Goal: Transaction & Acquisition: Purchase product/service

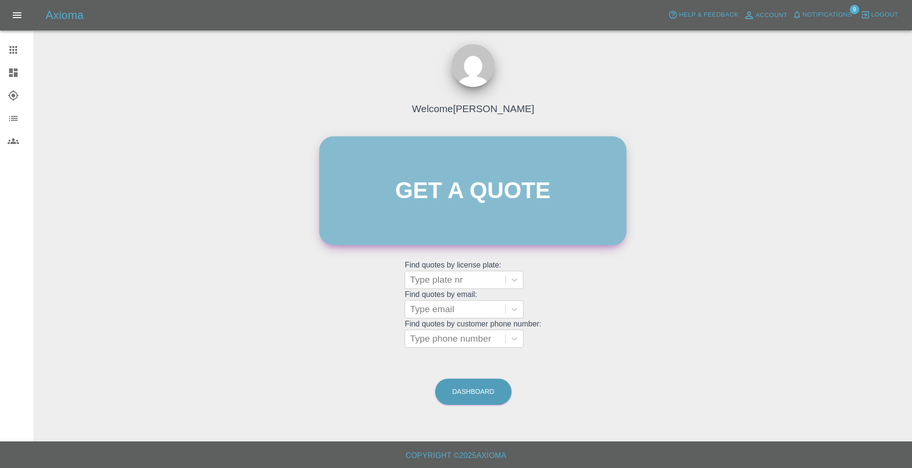
click at [454, 186] on link "Get a quote" at bounding box center [472, 190] width 307 height 109
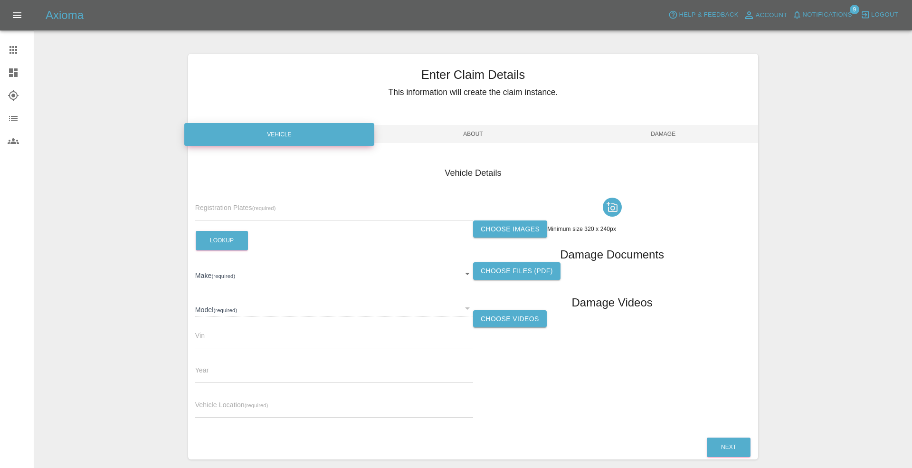
click at [277, 208] on input "text" at bounding box center [334, 214] width 278 height 14
type input "LM17EJK"
click at [228, 240] on button "Lookup" at bounding box center [222, 240] width 52 height 19
type input "PEUGEOT"
type input "108"
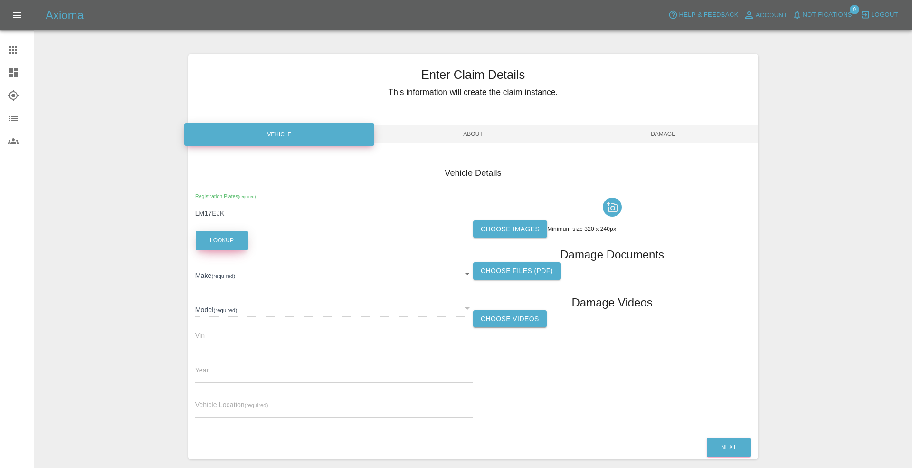
type input "[VEHICLE_IDENTIFICATION_NUMBER]"
type input "2017"
